Goal: Find specific page/section

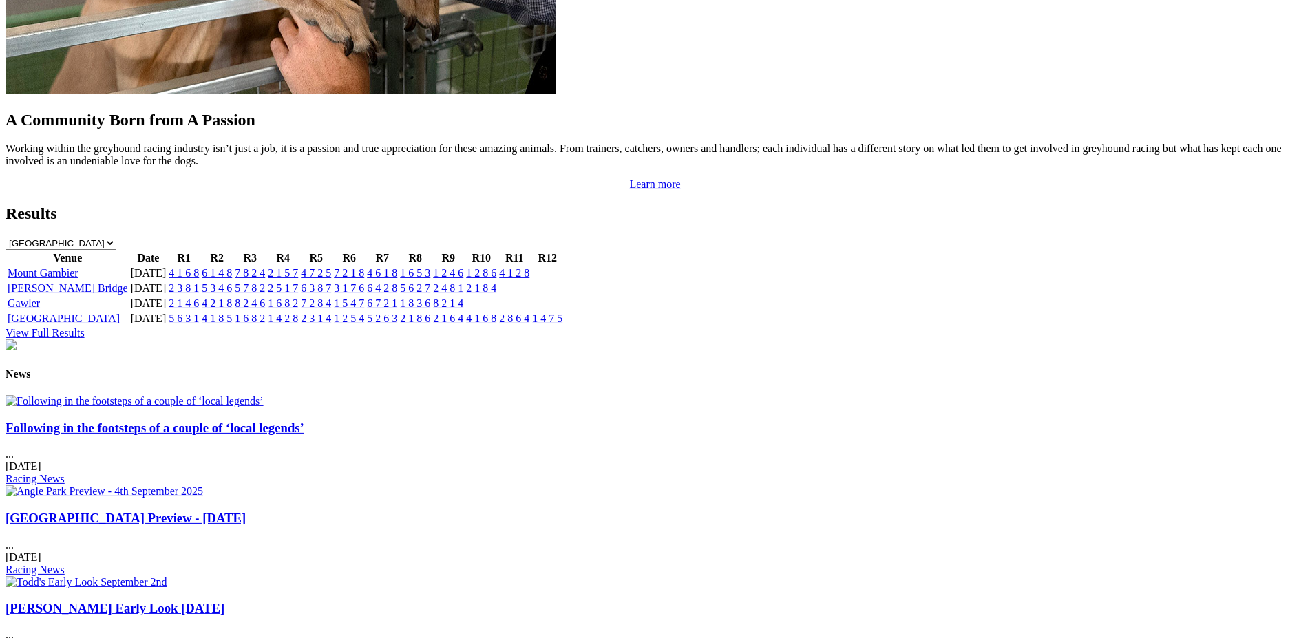
scroll to position [1381, 0]
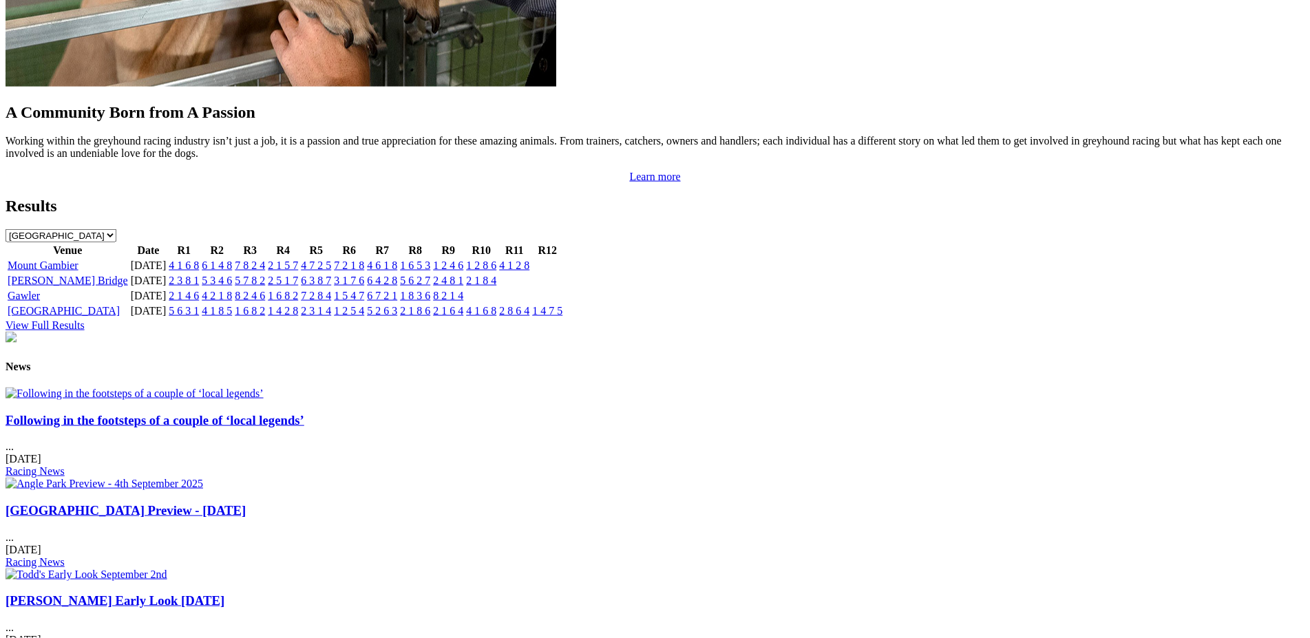
click at [282, 428] on link "Following in the footsteps of a couple of ‘local legends’" at bounding box center [155, 420] width 299 height 14
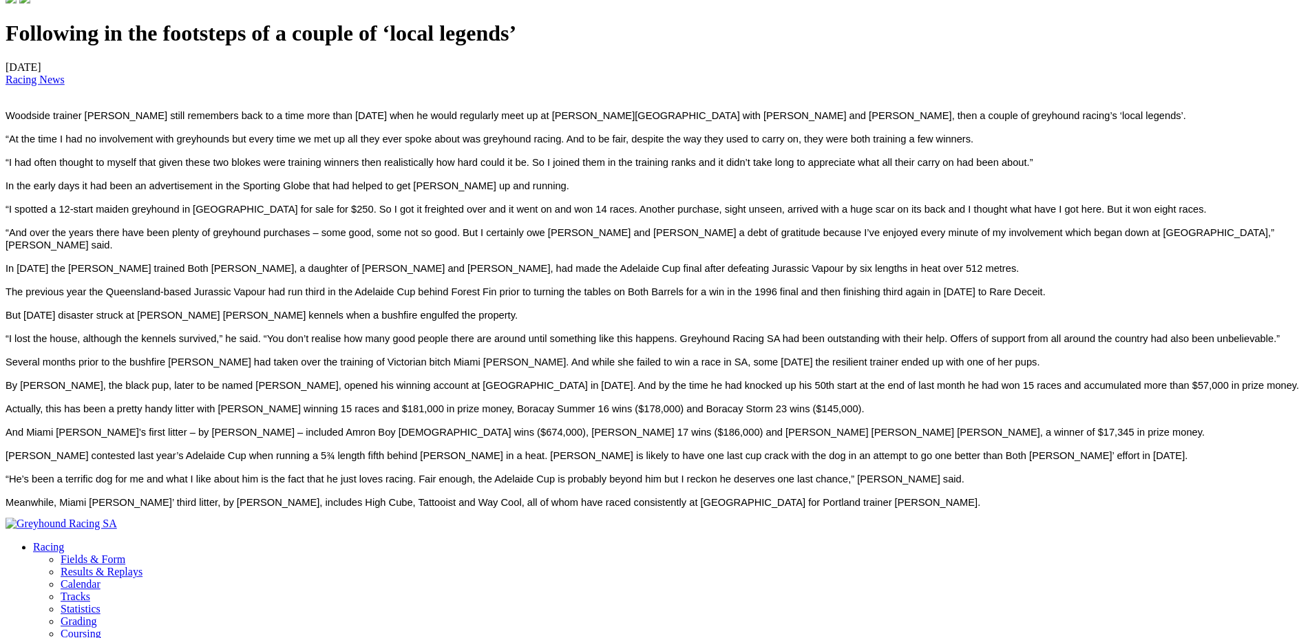
scroll to position [421, 0]
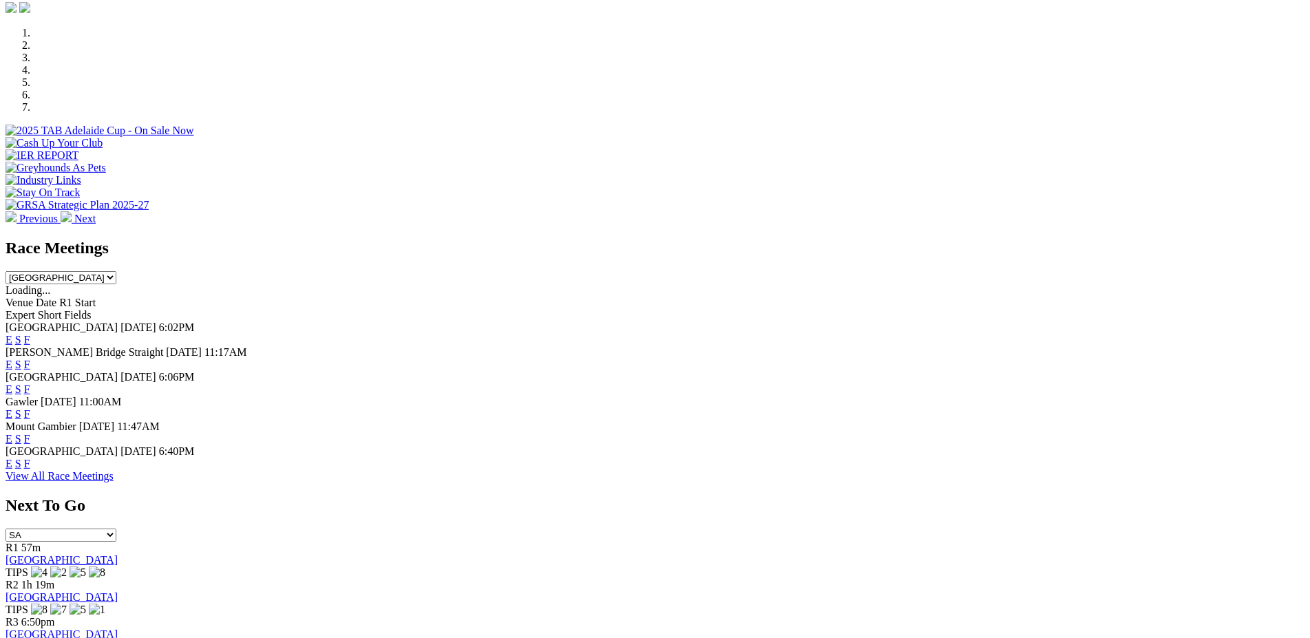
scroll to position [428, 0]
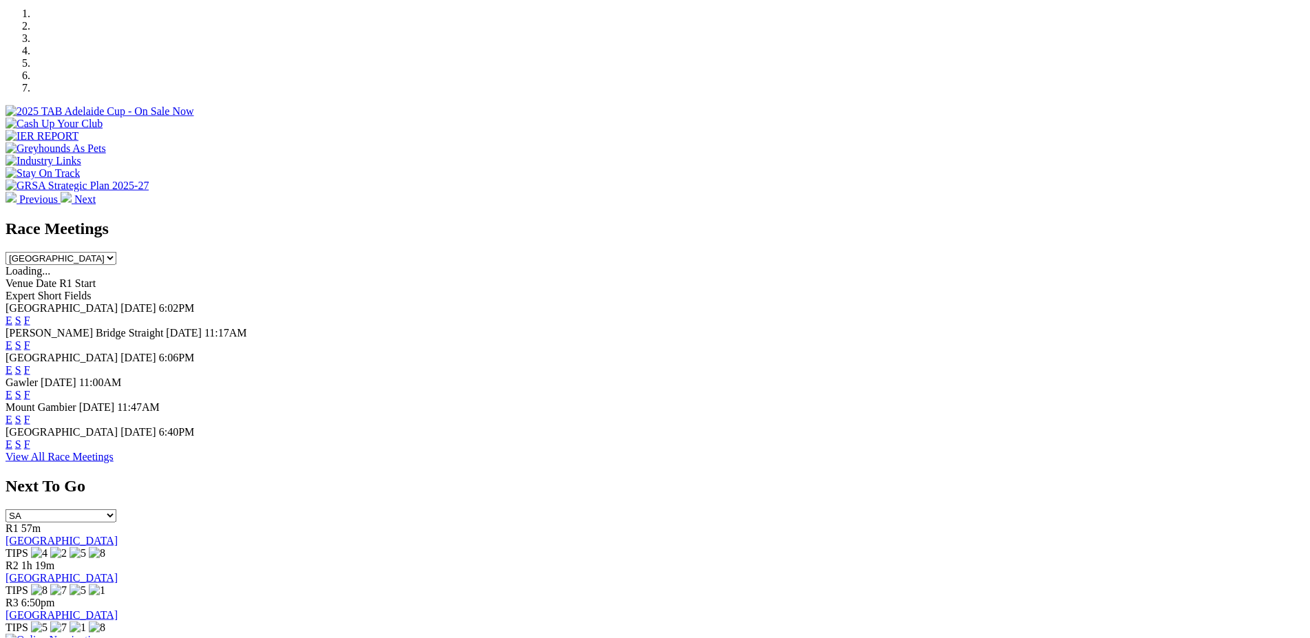
click at [30, 414] on link "F" at bounding box center [27, 420] width 6 height 12
